Goal: Information Seeking & Learning: Learn about a topic

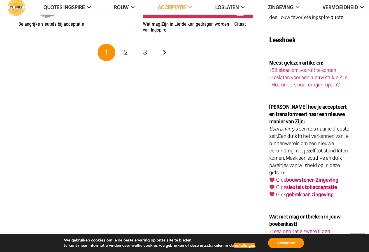
scroll to position [1138, 0]
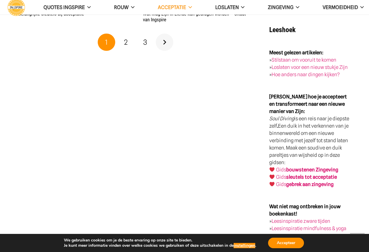
click at [168, 41] on link "Volgende" at bounding box center [165, 43] width 18 height 18
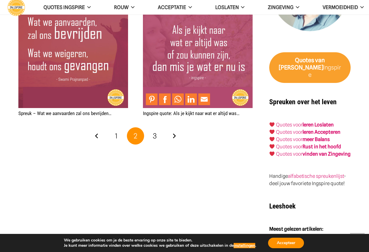
scroll to position [963, 0]
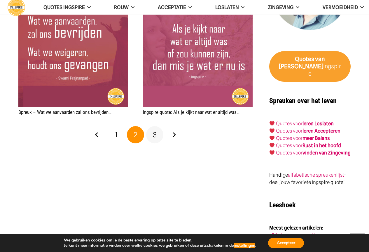
click at [155, 134] on span "3" at bounding box center [155, 134] width 4 height 8
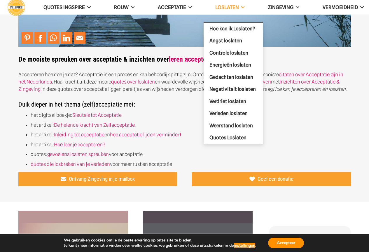
scroll to position [117, 0]
